Goal: Check status: Check status

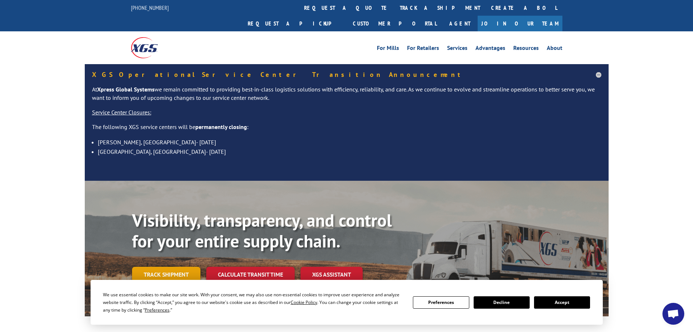
click at [171, 266] on link "Track shipment" at bounding box center [166, 273] width 68 height 15
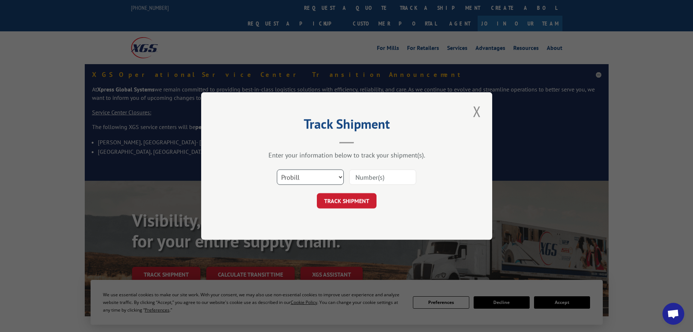
click at [313, 175] on select "Select category... Probill BOL PO" at bounding box center [310, 176] width 67 height 15
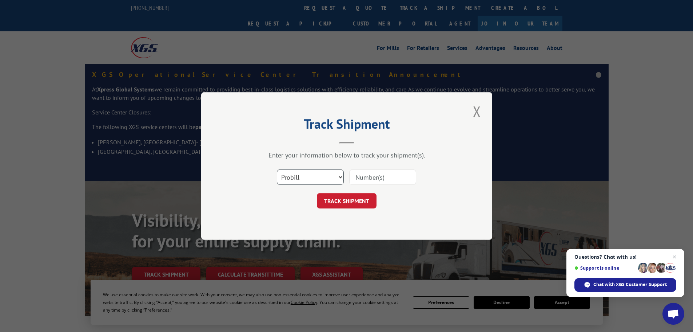
select select "bol"
click at [277, 169] on select "Select category... Probill BOL PO" at bounding box center [310, 176] width 67 height 15
paste input "4879673"
type input "4879673"
click at [363, 203] on button "TRACK SHIPMENT" at bounding box center [347, 200] width 60 height 15
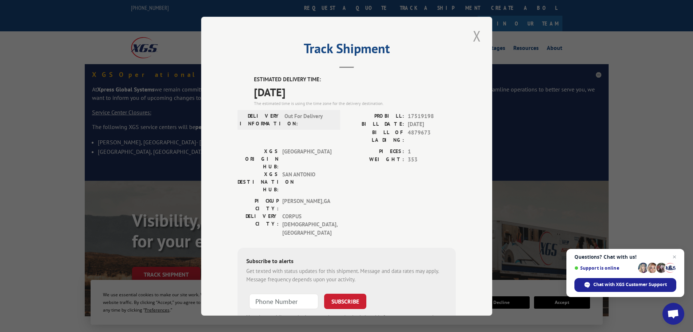
click at [474, 35] on button "Close modal" at bounding box center [477, 36] width 12 height 20
